Goal: Information Seeking & Learning: Learn about a topic

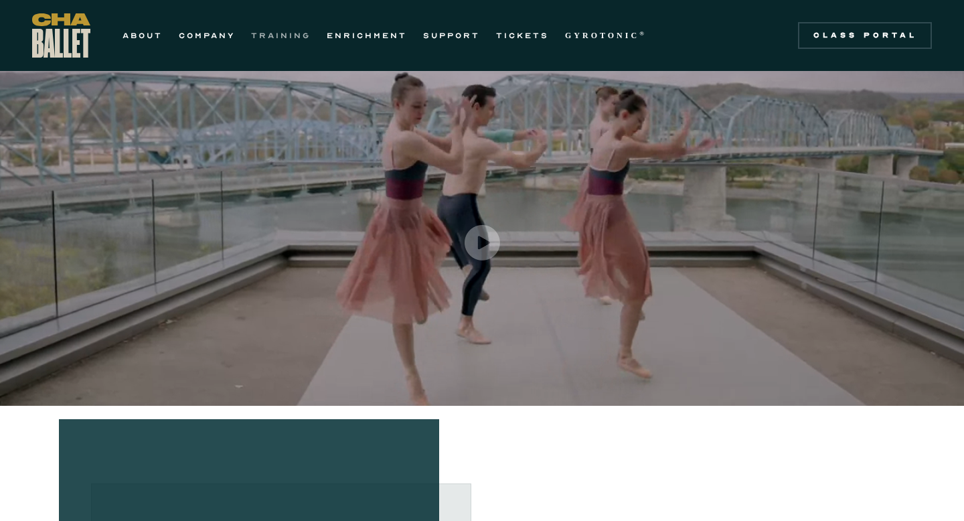
click at [301, 35] on link "TRAINING" at bounding box center [281, 35] width 60 height 16
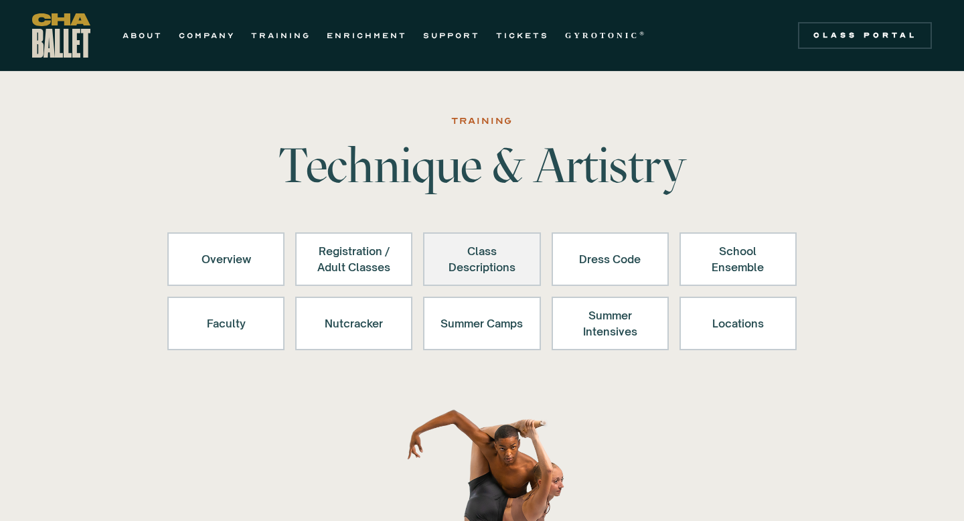
click at [457, 250] on div "Class Descriptions" at bounding box center [482, 259] width 82 height 32
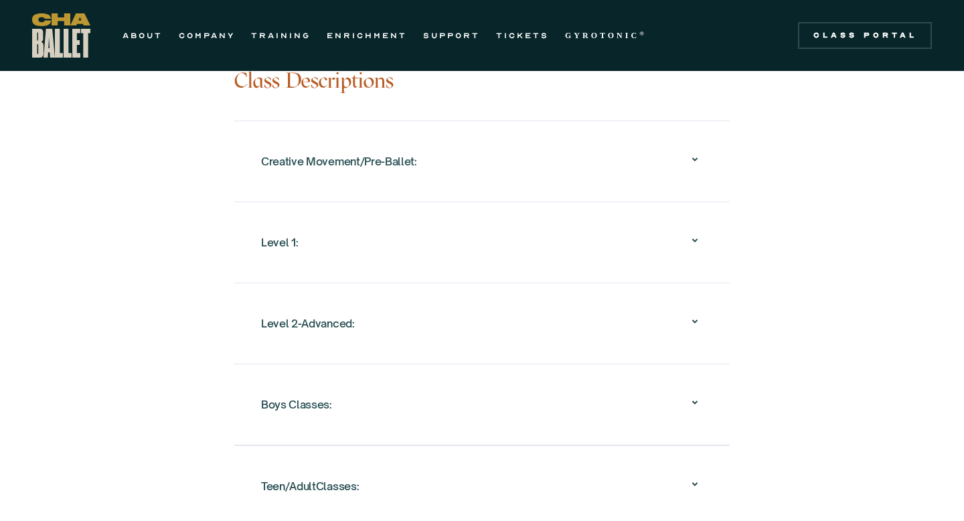
scroll to position [1323, 0]
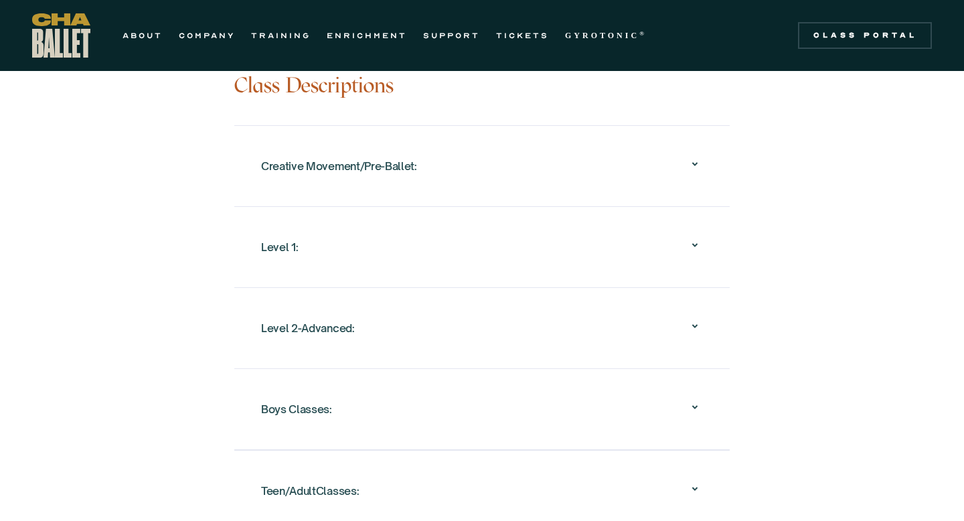
click at [695, 318] on icon at bounding box center [695, 326] width 16 height 16
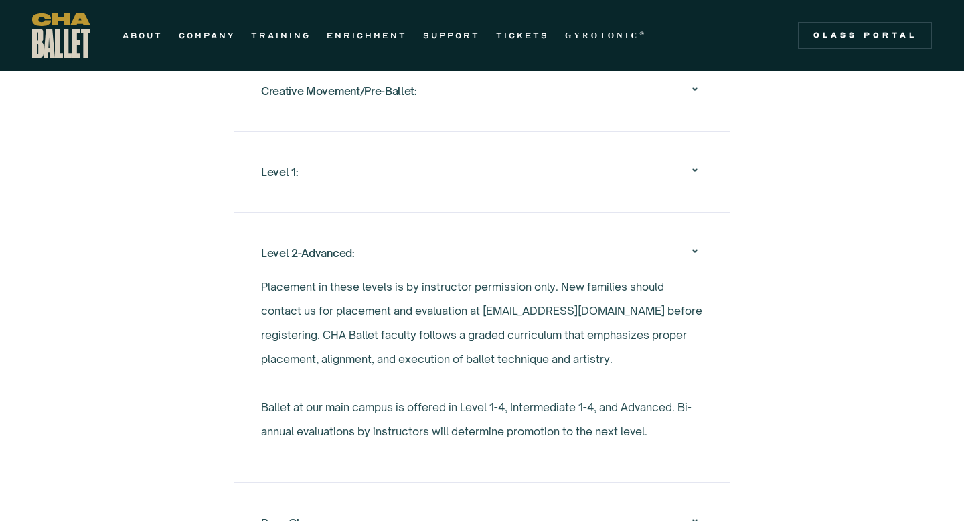
scroll to position [1393, 0]
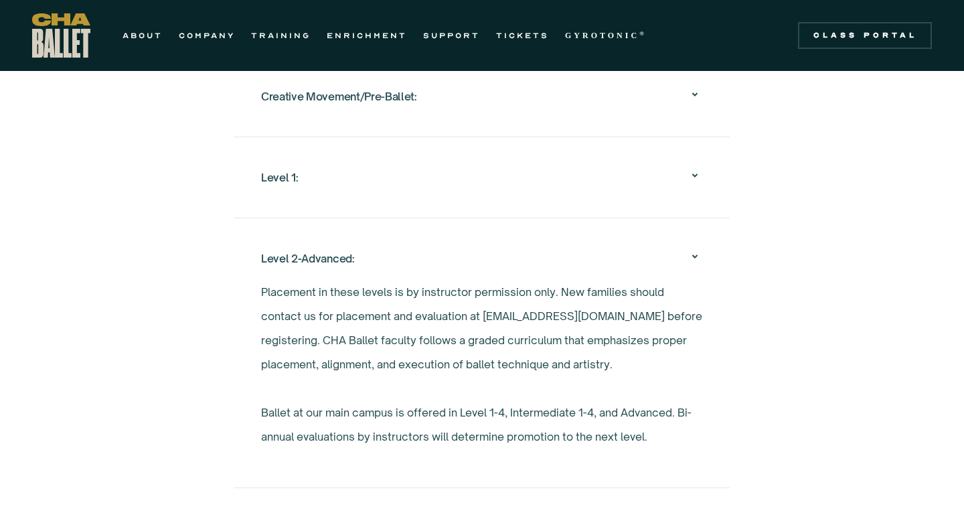
click at [565, 401] on p "Placement in these levels is by instructor permission only. New families should…" at bounding box center [482, 364] width 442 height 169
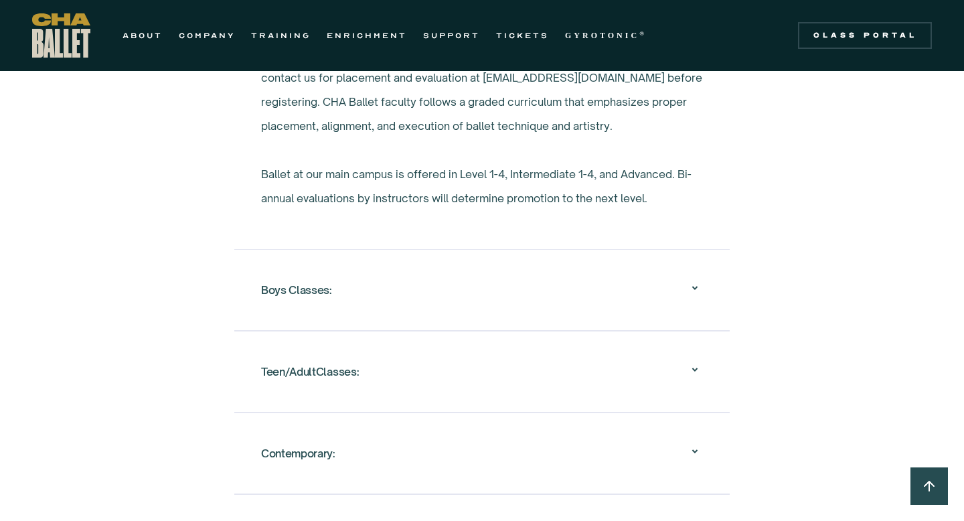
scroll to position [1632, 0]
click at [689, 361] on icon at bounding box center [695, 369] width 16 height 16
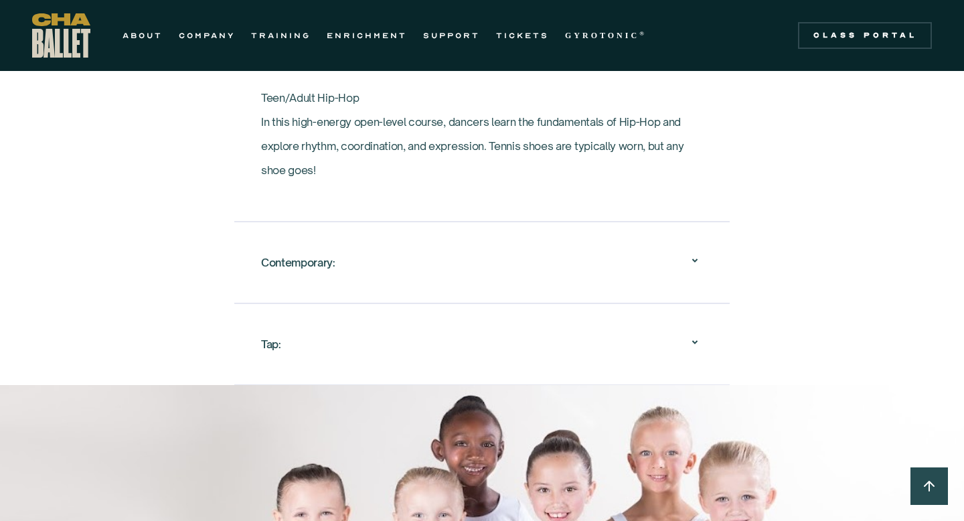
scroll to position [2571, 0]
click at [692, 251] on icon at bounding box center [695, 259] width 16 height 16
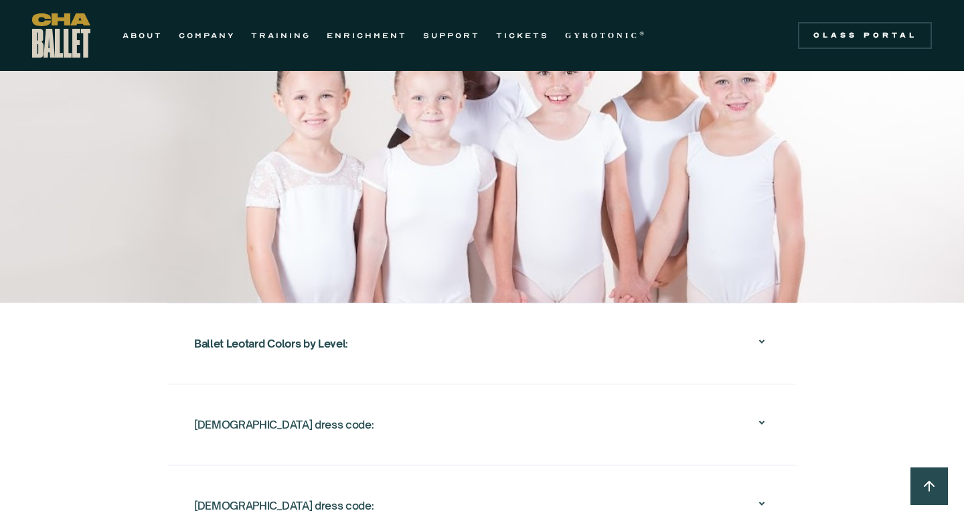
click at [764, 333] on icon at bounding box center [762, 341] width 16 height 16
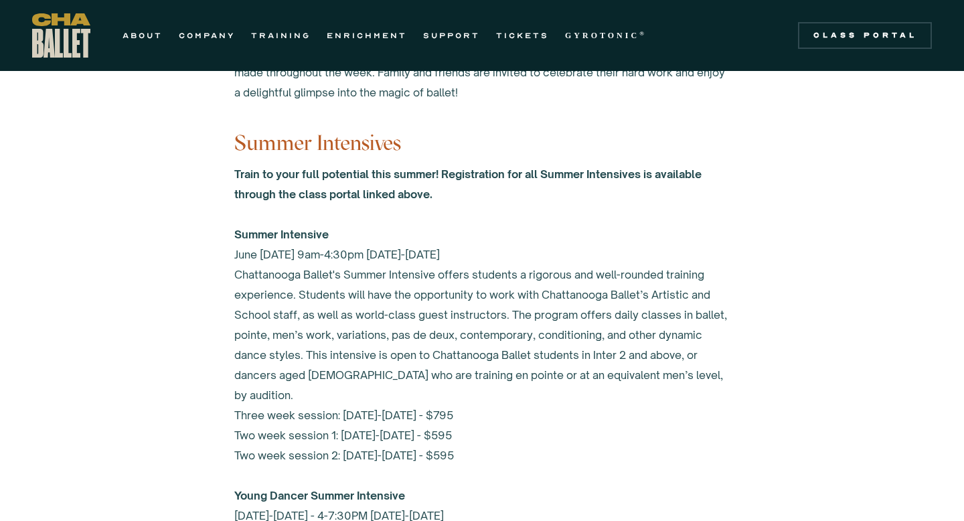
scroll to position [5674, 0]
click at [382, 35] on link "ENRICHMENT" at bounding box center [367, 35] width 80 height 16
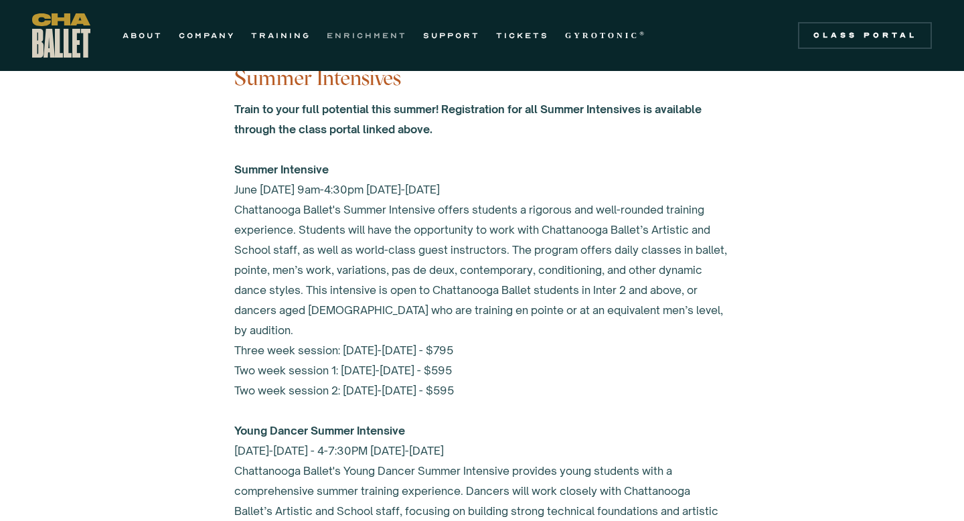
scroll to position [5441, 0]
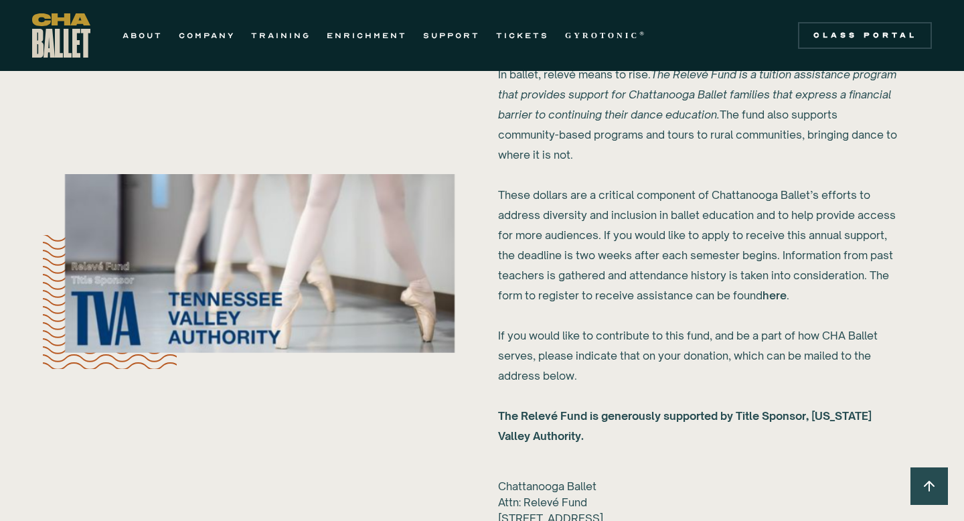
scroll to position [1393, 0]
click at [776, 291] on link "here" at bounding box center [775, 294] width 24 height 13
